Goal: Task Accomplishment & Management: Use online tool/utility

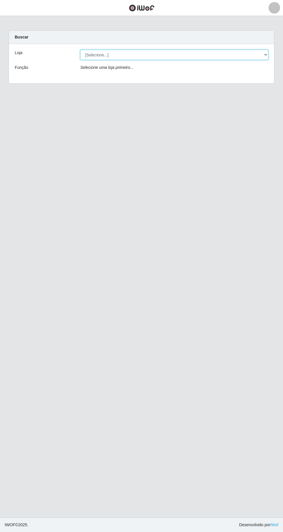
click at [147, 50] on select "[Selecione...] [GEOGRAPHIC_DATA] - [GEOGRAPHIC_DATA] - [GEOGRAPHIC_DATA] - [GEO…" at bounding box center [174, 55] width 188 height 10
select select "508"
click at [80, 50] on select "[Selecione...] [GEOGRAPHIC_DATA] - [GEOGRAPHIC_DATA] - [GEOGRAPHIC_DATA] - [GEO…" at bounding box center [174, 55] width 188 height 10
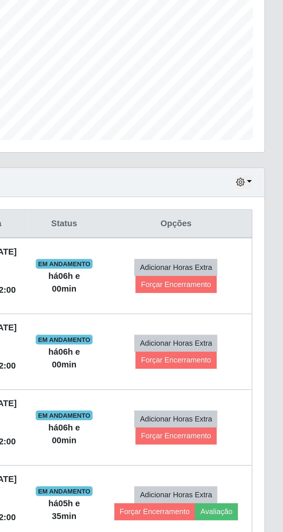
click at [267, 271] on td "Adicionar Horas Extra Forçar Encerramento" at bounding box center [232, 271] width 73 height 36
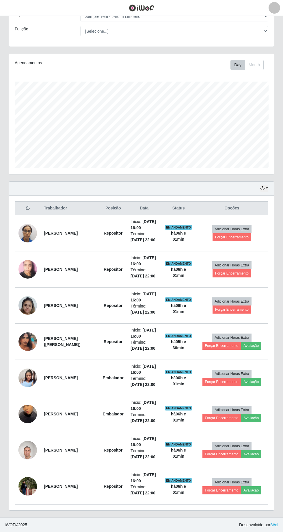
scroll to position [70, 0]
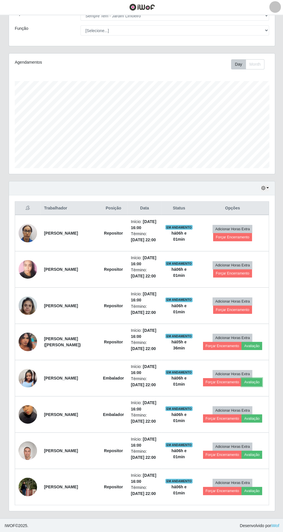
click at [260, 386] on button "Avaliação" at bounding box center [251, 382] width 21 height 8
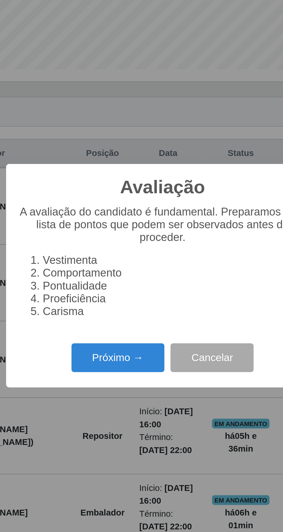
click at [122, 304] on button "Próximo →" at bounding box center [121, 305] width 44 height 14
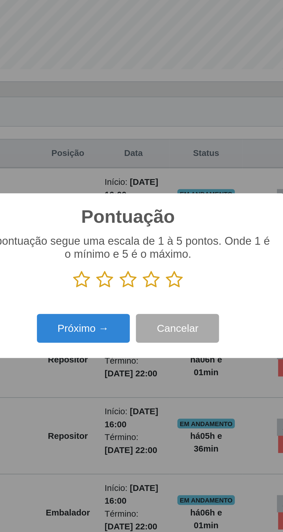
click at [154, 267] on icon at bounding box center [153, 267] width 8 height 9
click at [149, 272] on input "radio" at bounding box center [149, 272] width 0 height 0
click at [164, 265] on icon at bounding box center [164, 267] width 8 height 9
click at [160, 272] on input "radio" at bounding box center [160, 272] width 0 height 0
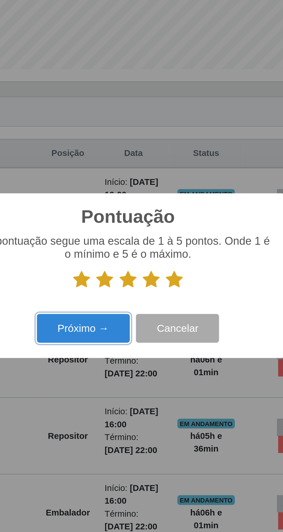
click at [128, 290] on button "Próximo →" at bounding box center [121, 291] width 44 height 14
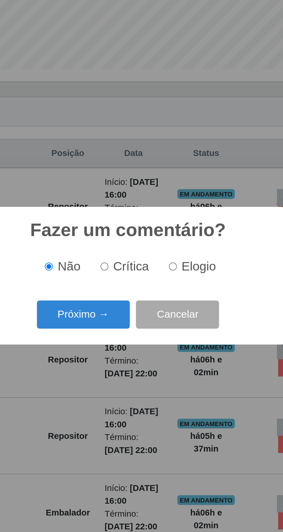
click at [126, 282] on button "Próximo →" at bounding box center [121, 284] width 44 height 14
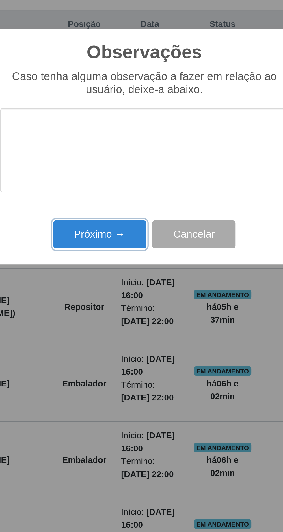
click at [125, 306] on button "Próximo →" at bounding box center [121, 308] width 44 height 14
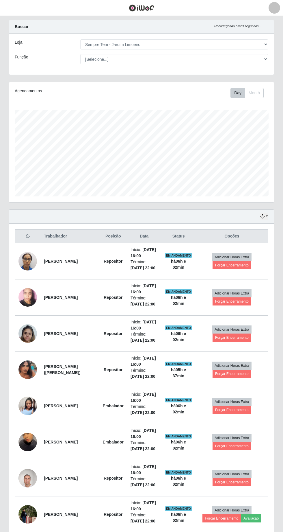
scroll to position [15, 0]
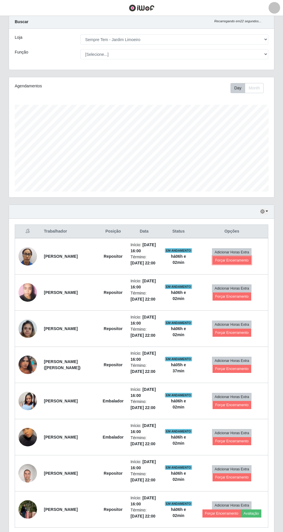
click at [242, 264] on button "Forçar Encerramento" at bounding box center [232, 260] width 39 height 8
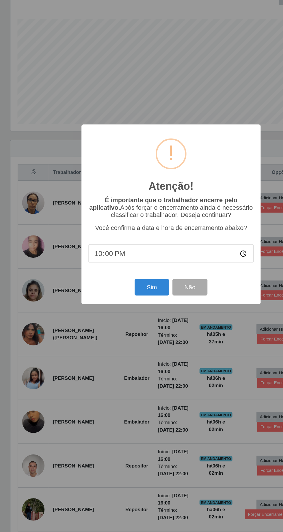
scroll to position [15, 0]
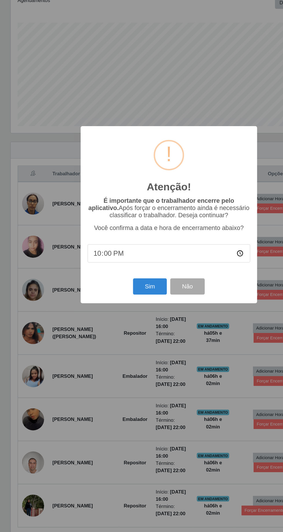
click at [159, 376] on div "Atenção! × É importante que o trabalhador encerre pelo aplicativo. Após forçar …" at bounding box center [141, 266] width 283 height 532
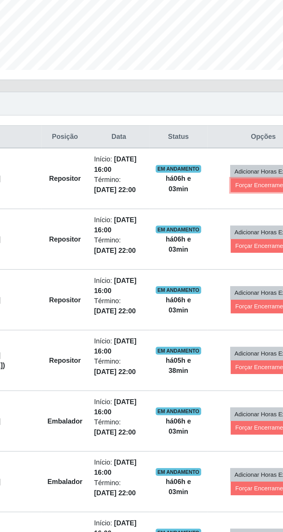
scroll to position [37, 0]
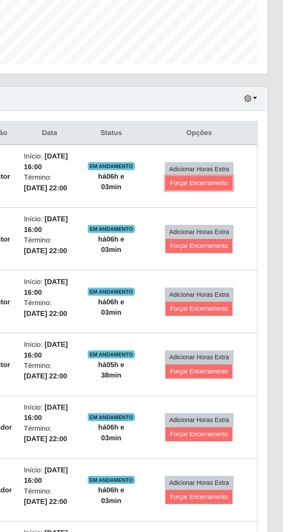
click at [242, 236] on button "Forçar Encerramento" at bounding box center [234, 238] width 39 height 8
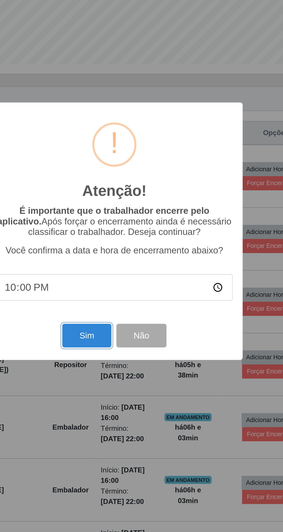
click at [127, 328] on button "Sim" at bounding box center [126, 326] width 28 height 14
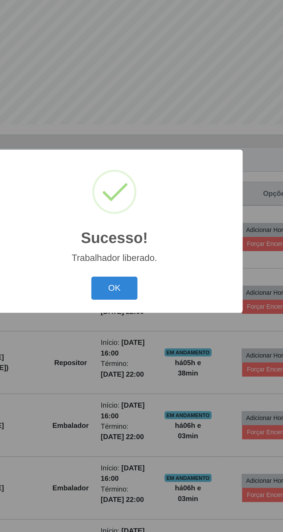
click at [147, 299] on button "OK" at bounding box center [141, 299] width 27 height 14
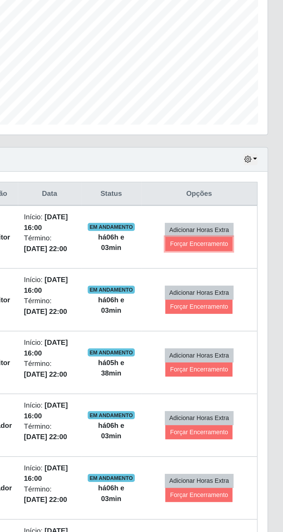
click at [245, 269] on button "Forçar Encerramento" at bounding box center [234, 273] width 39 height 8
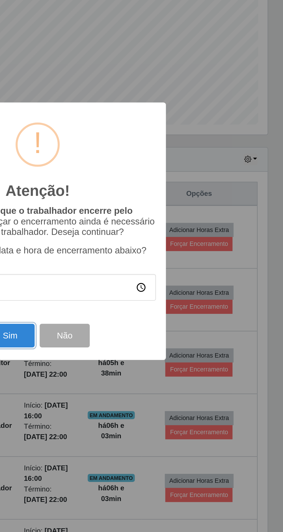
click at [132, 325] on button "Sim" at bounding box center [126, 326] width 28 height 14
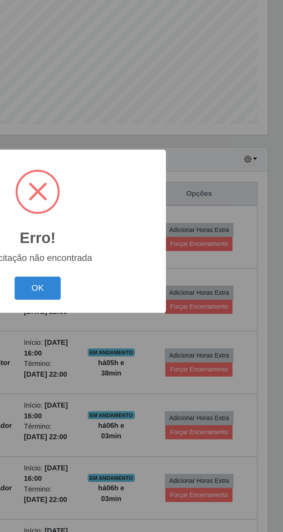
click at [145, 301] on button "OK" at bounding box center [141, 299] width 27 height 14
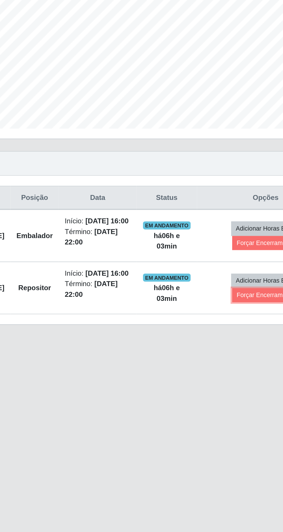
click at [227, 299] on button "Forçar Encerramento" at bounding box center [228, 303] width 39 height 8
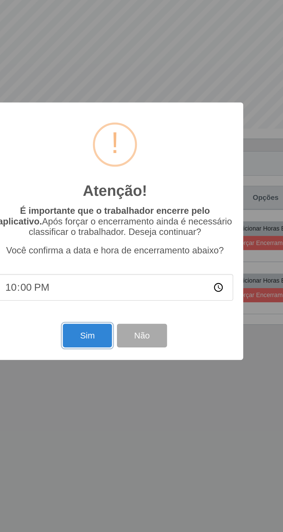
click at [131, 327] on button "Sim" at bounding box center [126, 326] width 28 height 14
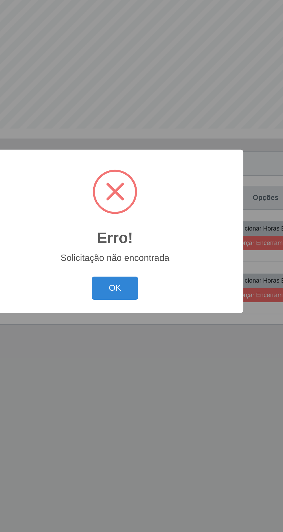
click at [145, 301] on button "OK" at bounding box center [141, 299] width 27 height 14
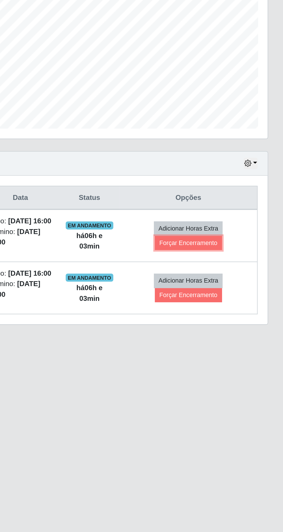
click at [247, 269] on button "Forçar Encerramento" at bounding box center [228, 273] width 39 height 8
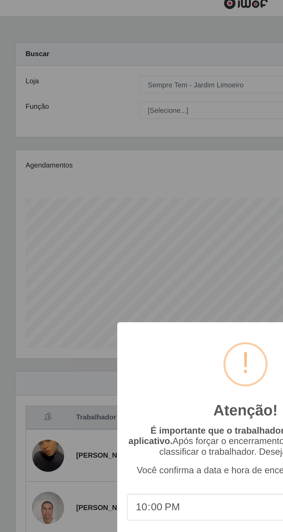
scroll to position [0, 0]
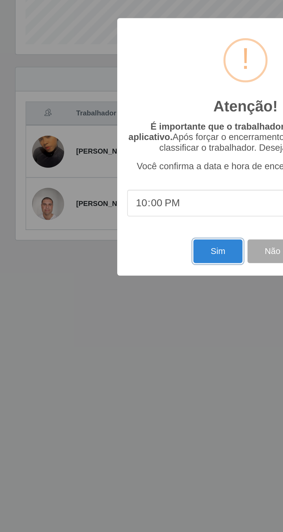
click at [126, 326] on button "Sim" at bounding box center [126, 326] width 28 height 14
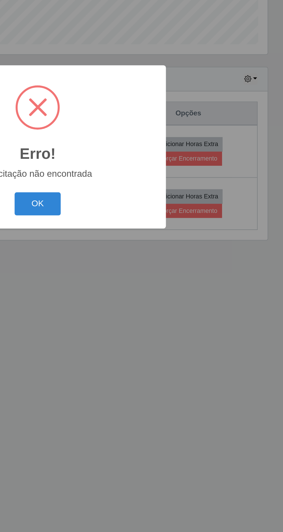
click at [142, 297] on button "OK" at bounding box center [141, 299] width 27 height 14
